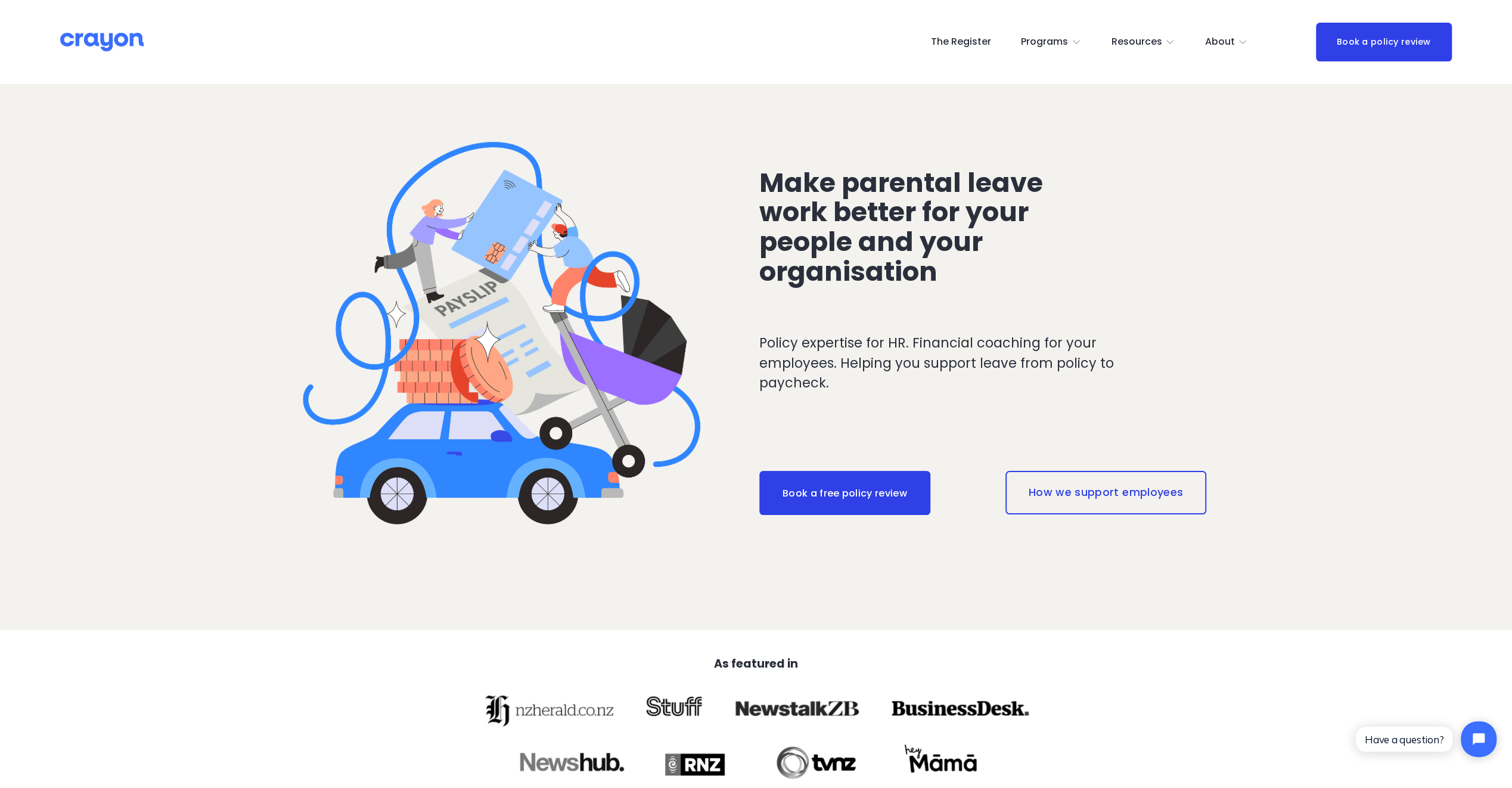
click at [0, 0] on span "Employer hub" at bounding box center [0, 0] width 0 height 0
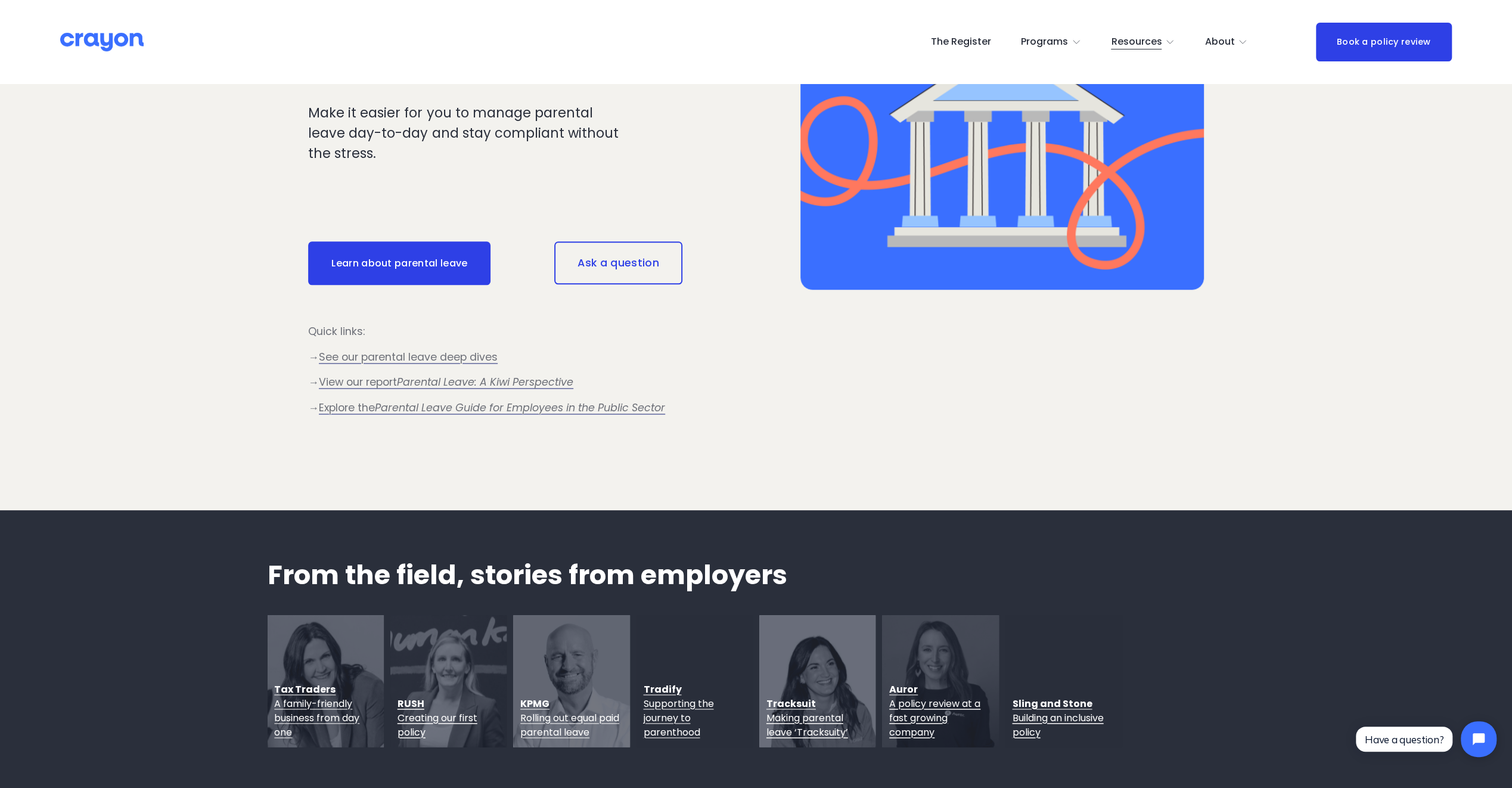
scroll to position [1073, 0]
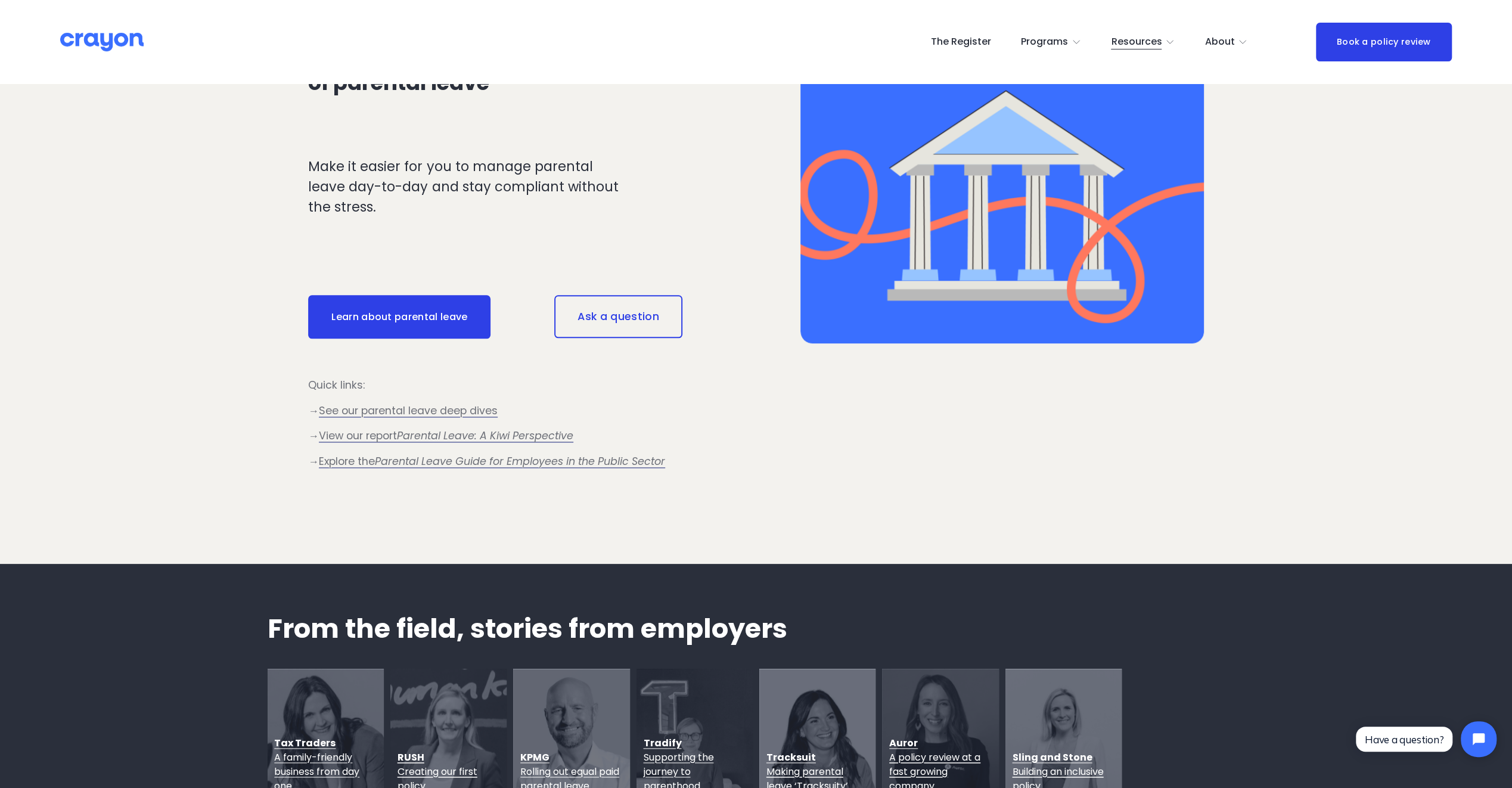
click at [441, 318] on link "Learn about parental leave" at bounding box center [399, 317] width 182 height 44
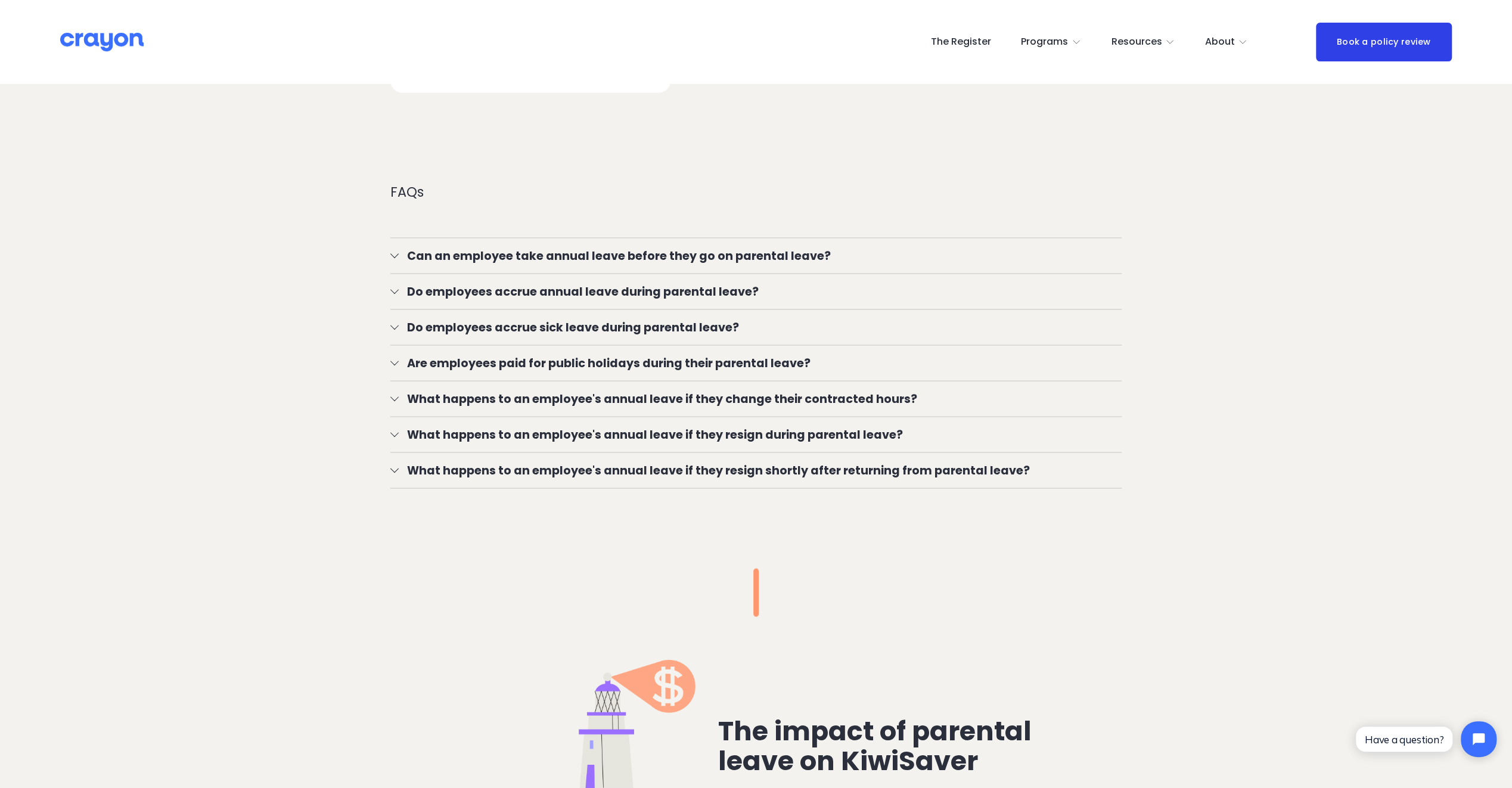
scroll to position [2206, 0]
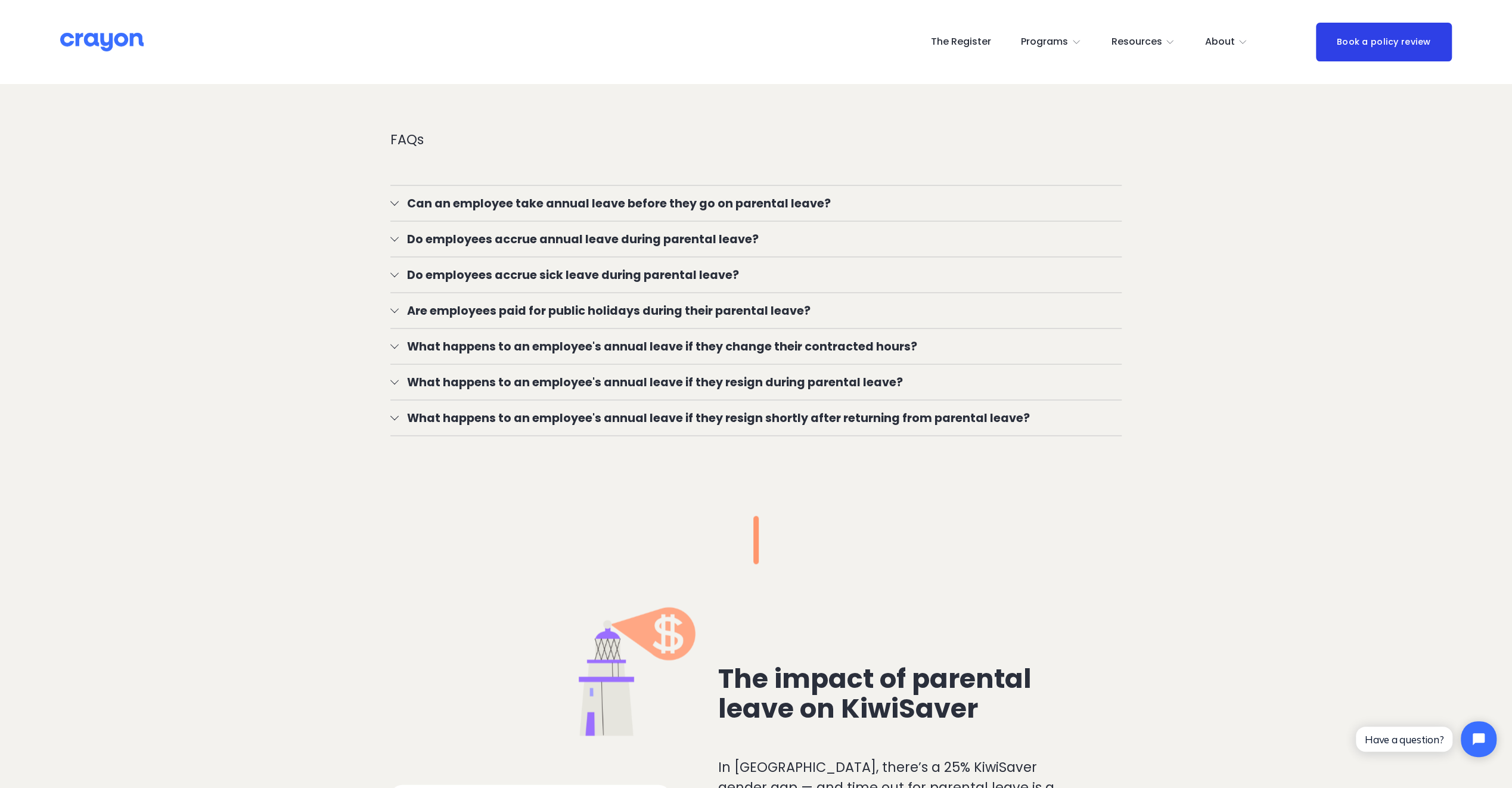
click at [394, 198] on div at bounding box center [394, 201] width 8 height 8
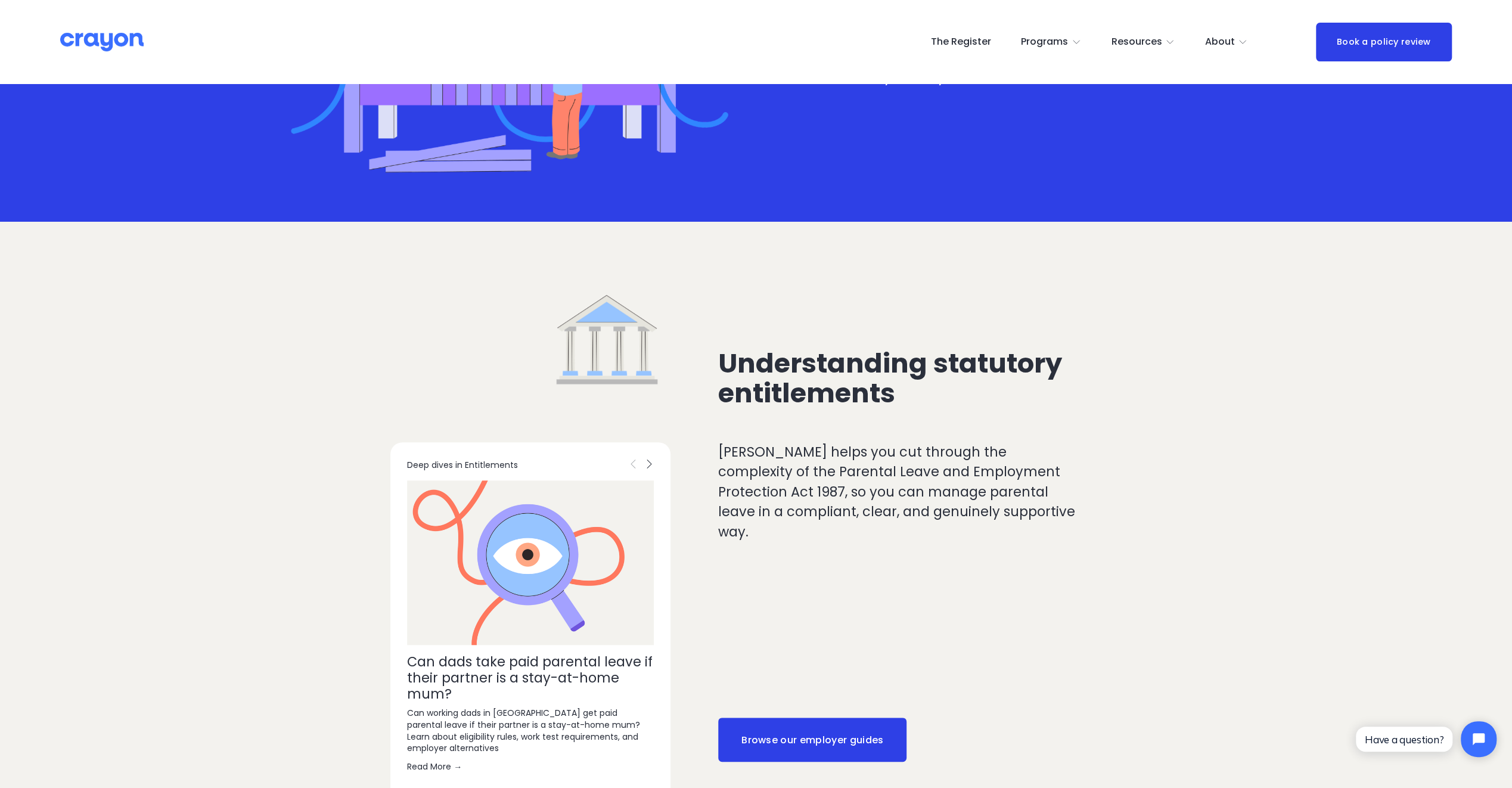
scroll to position [0, 0]
